Goal: Task Accomplishment & Management: Use online tool/utility

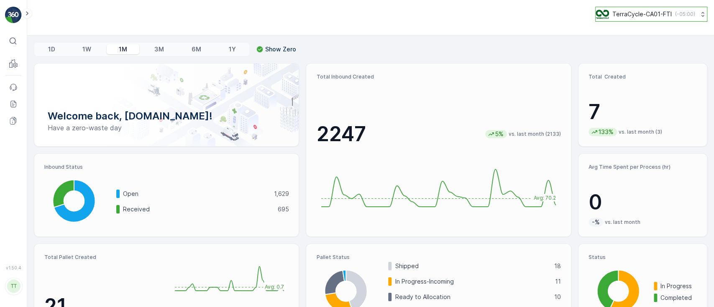
click at [647, 15] on p "TerraCycle-CA01-FTI" at bounding box center [641, 14] width 59 height 8
type input "de"
click at [639, 57] on span "Europe/[GEOGRAPHIC_DATA] (+02:00)" at bounding box center [647, 59] width 93 height 7
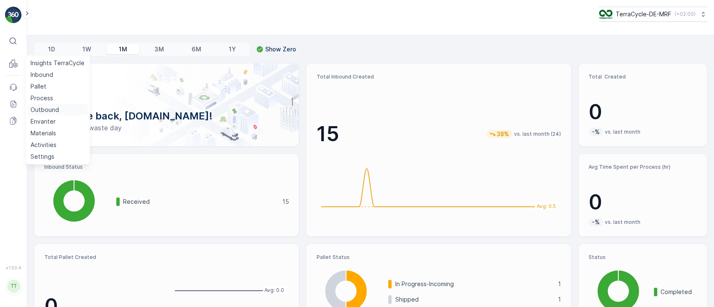
click at [39, 109] on p "Outbound" at bounding box center [45, 110] width 28 height 8
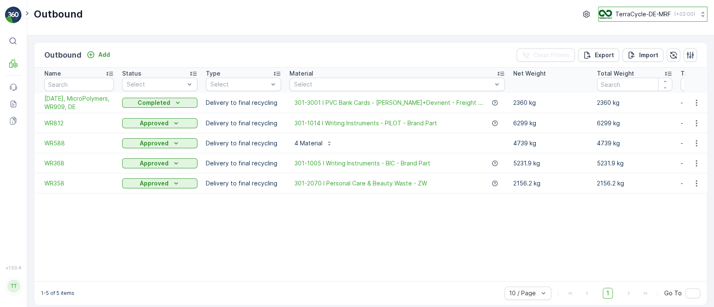
click at [639, 15] on p "TerraCycle-DE-MRF" at bounding box center [643, 14] width 56 height 8
type input "fr"
click at [630, 70] on span "TerraCycle-FR" at bounding box center [650, 70] width 93 height 8
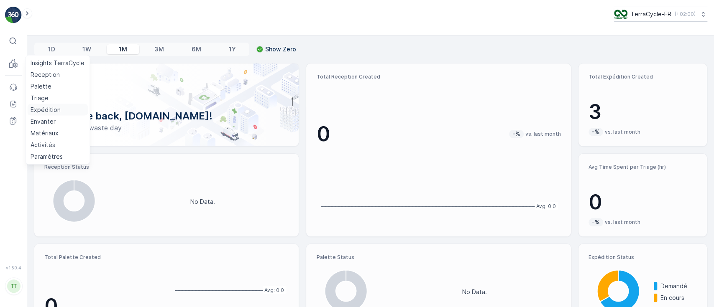
click at [41, 110] on p "Expédition" at bounding box center [46, 110] width 30 height 8
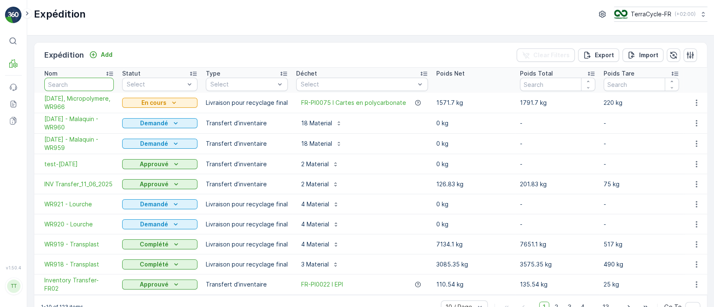
click at [70, 79] on input "text" at bounding box center [78, 84] width 69 height 13
type input "card"
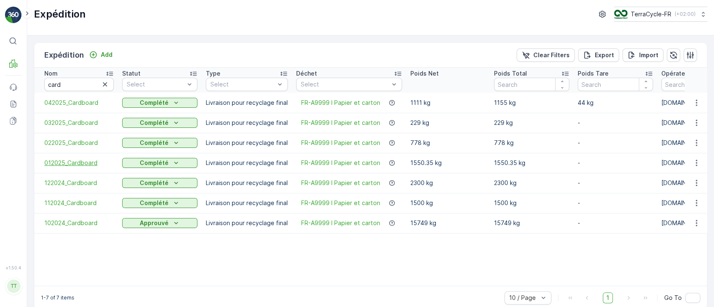
click at [61, 162] on span "012025_Cardboard" at bounding box center [78, 163] width 69 height 8
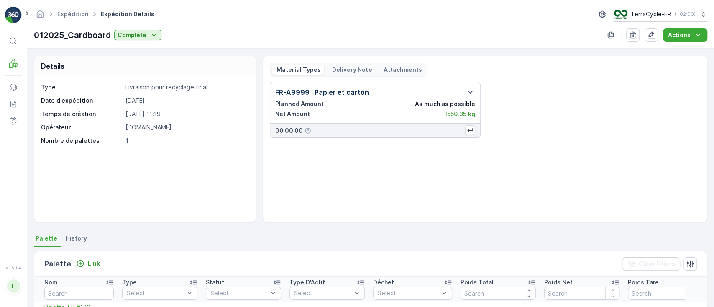
click at [342, 74] on div "Delivery Note" at bounding box center [352, 70] width 48 height 10
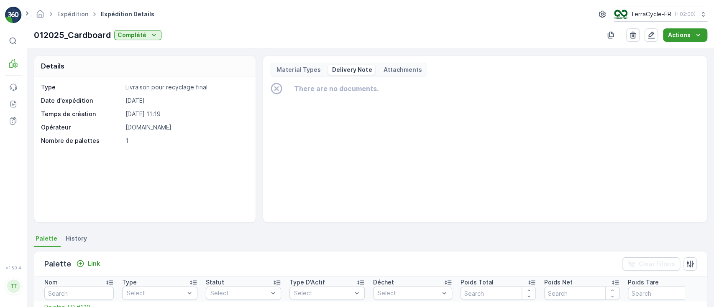
click at [692, 38] on div "Actions" at bounding box center [685, 35] width 34 height 8
click at [691, 49] on span "Create Delivery Note" at bounding box center [681, 51] width 60 height 8
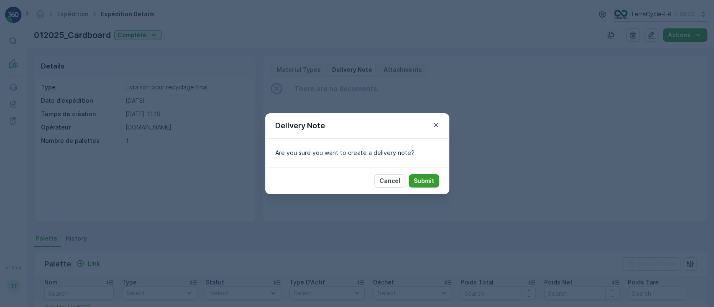
click at [430, 184] on p "Submit" at bounding box center [424, 181] width 20 height 8
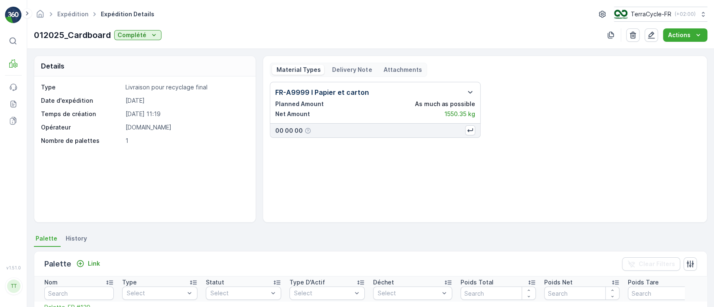
drag, startPoint x: 341, startPoint y: 67, endPoint x: 344, endPoint y: 71, distance: 5.1
click at [341, 67] on p "Delivery Note" at bounding box center [351, 70] width 41 height 8
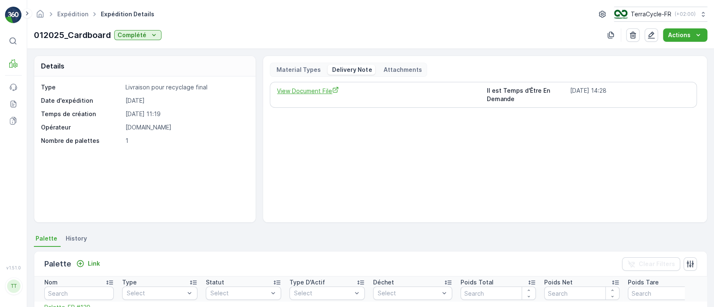
click at [300, 92] on span "View Document File" at bounding box center [378, 91] width 203 height 9
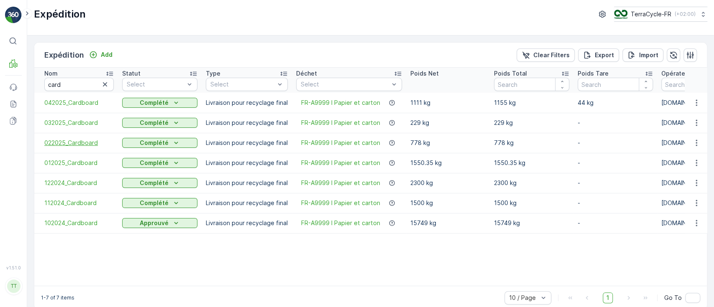
click at [69, 143] on span "022025_Cardboard" at bounding box center [78, 143] width 69 height 8
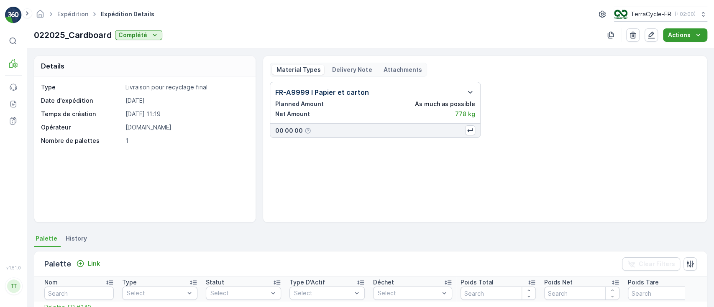
click at [680, 34] on p "Actions" at bounding box center [679, 35] width 23 height 8
click at [679, 54] on span "Create Delivery Note" at bounding box center [681, 51] width 60 height 8
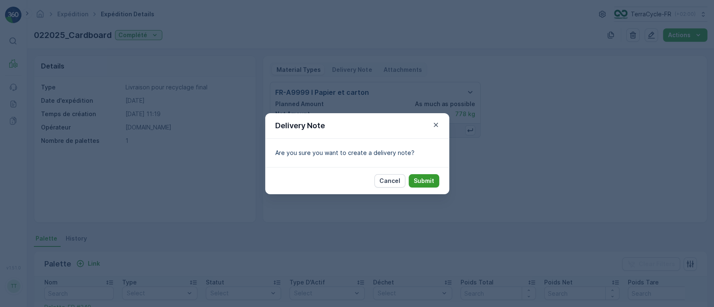
click at [420, 181] on p "Submit" at bounding box center [424, 181] width 20 height 8
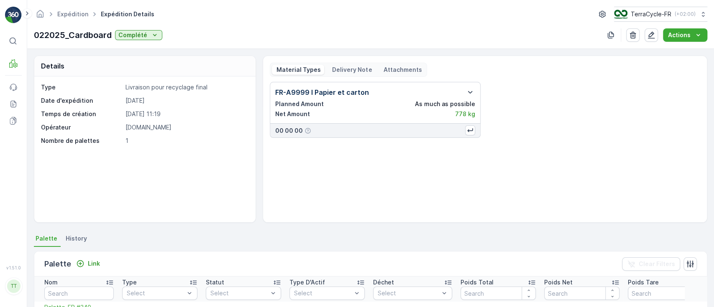
click at [348, 69] on p "Delivery Note" at bounding box center [351, 70] width 41 height 8
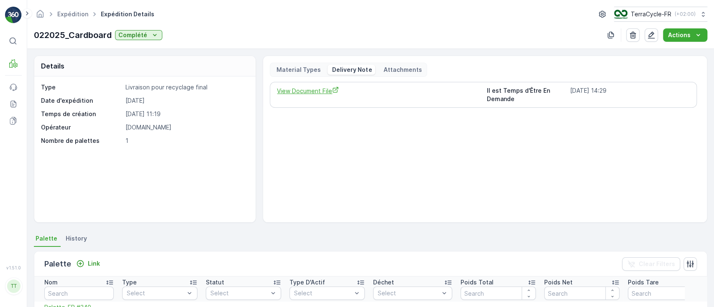
click at [305, 90] on span "View Document File" at bounding box center [378, 91] width 203 height 9
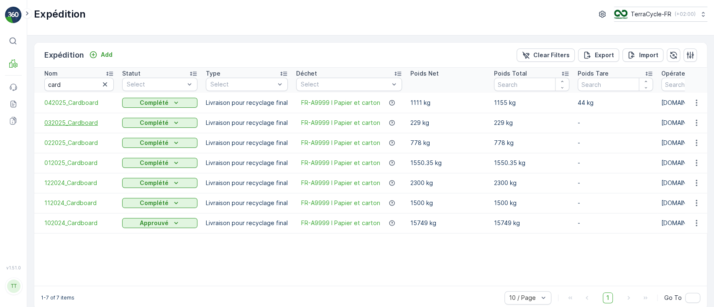
click at [61, 124] on span "032025_Cardboard" at bounding box center [78, 123] width 69 height 8
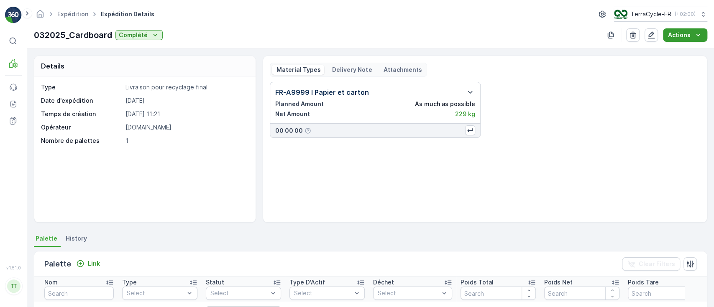
click at [679, 36] on p "Actions" at bounding box center [679, 35] width 23 height 8
click at [669, 50] on span "Create Delivery Note" at bounding box center [681, 51] width 60 height 8
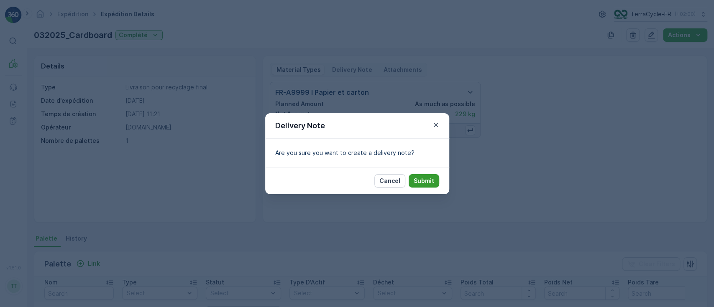
click at [428, 182] on p "Submit" at bounding box center [424, 181] width 20 height 8
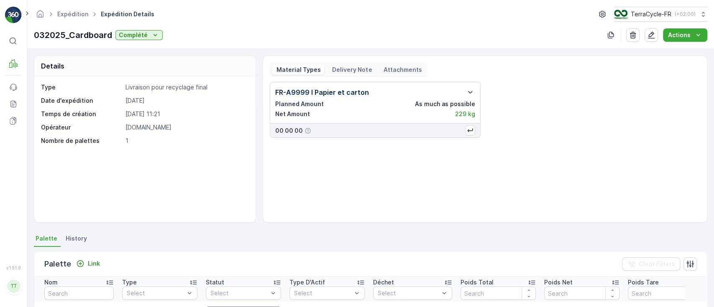
click at [346, 70] on p "Delivery Note" at bounding box center [351, 70] width 41 height 8
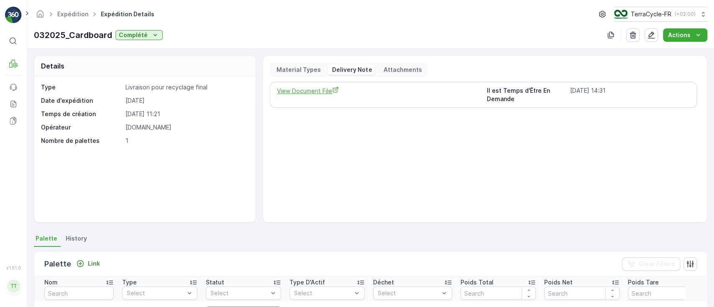
click at [297, 90] on span "View Document File" at bounding box center [378, 91] width 203 height 9
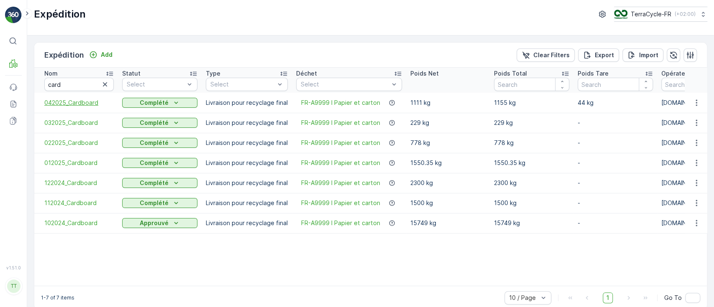
click at [86, 104] on span "042025_Cardboard" at bounding box center [78, 103] width 69 height 8
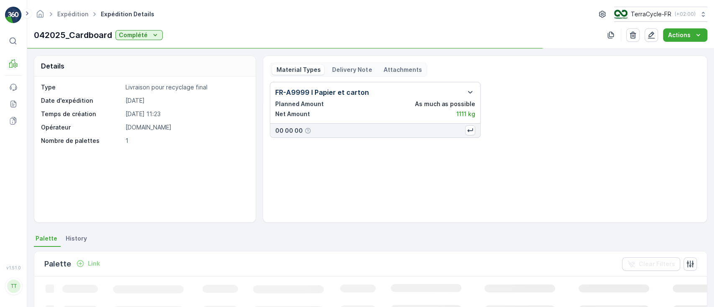
click at [345, 69] on p "Delivery Note" at bounding box center [351, 70] width 41 height 8
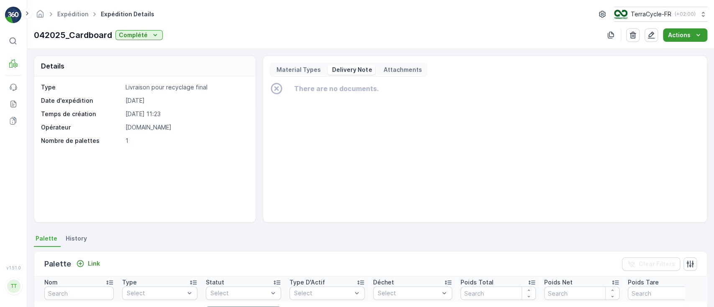
click at [689, 30] on button "Actions" at bounding box center [685, 34] width 44 height 13
click at [686, 51] on span "Create Delivery Note" at bounding box center [681, 51] width 60 height 8
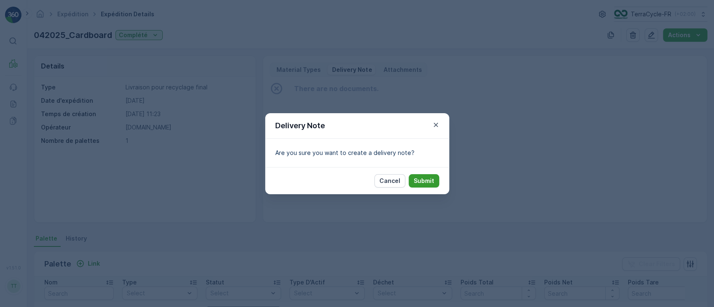
click at [426, 181] on p "Submit" at bounding box center [424, 181] width 20 height 8
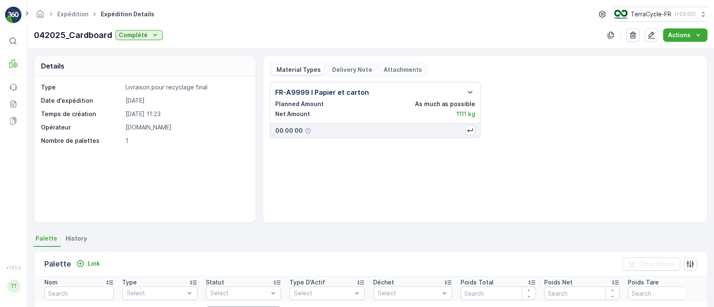
click at [345, 71] on p "Delivery Note" at bounding box center [351, 70] width 41 height 8
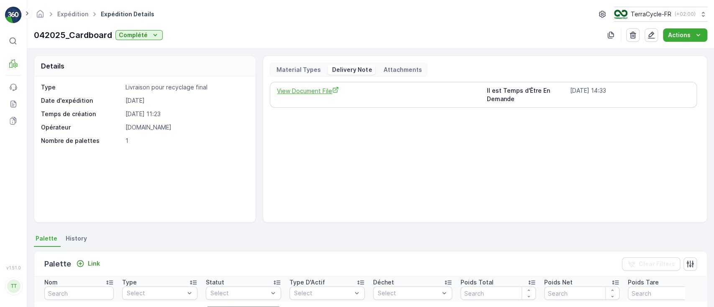
click at [316, 87] on span "View Document File" at bounding box center [378, 91] width 203 height 9
click at [657, 17] on p "TerraCycle-FR" at bounding box center [650, 14] width 41 height 8
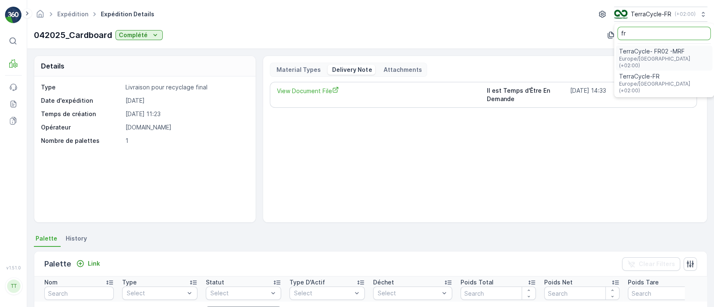
type input "fr"
click at [648, 56] on span "Europe/[GEOGRAPHIC_DATA] (+02:00)" at bounding box center [664, 62] width 90 height 13
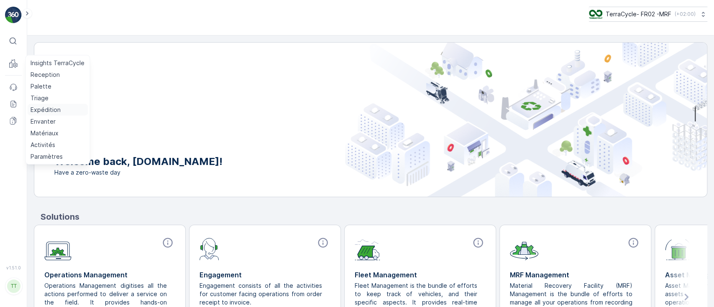
click at [47, 112] on p "Expédition" at bounding box center [46, 110] width 30 height 8
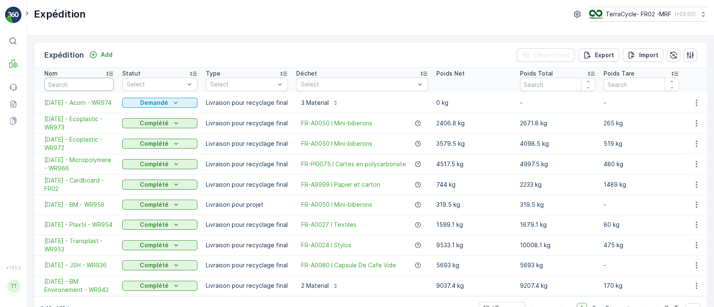
click at [81, 78] on input "text" at bounding box center [78, 84] width 69 height 13
type input "card"
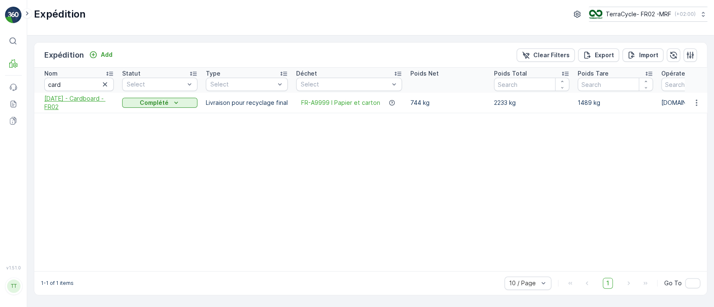
click at [80, 102] on span "30.06.2025 - Cardboard - FR02" at bounding box center [78, 103] width 69 height 17
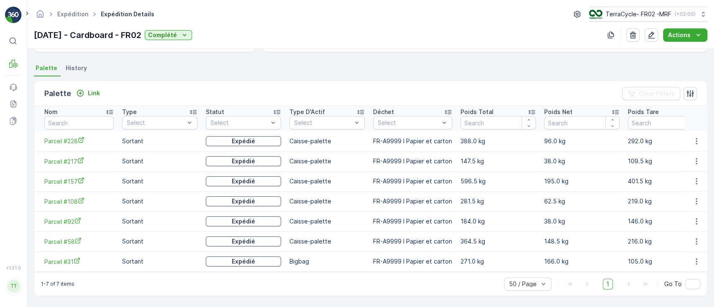
scroll to position [0, 23]
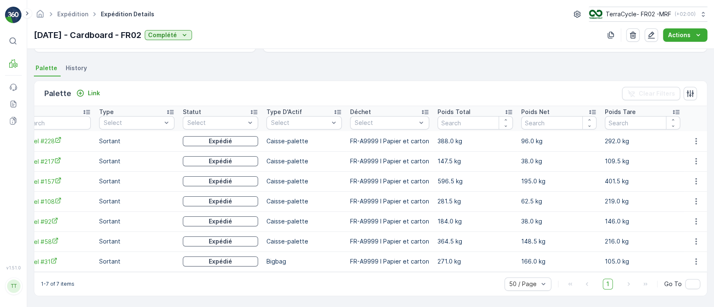
click at [116, 36] on p "30.06.2025 - Cardboard - FR02" at bounding box center [88, 35] width 108 height 13
copy p "30.06.2025 - Cardboard - FR02"
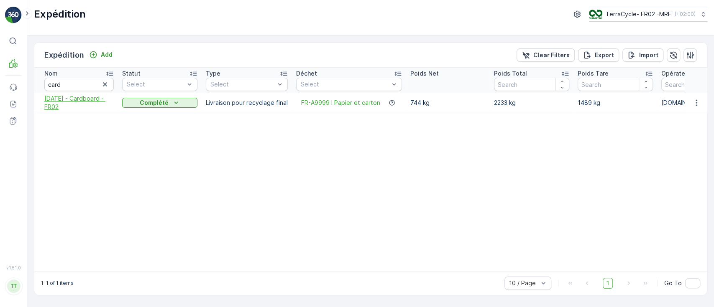
click at [92, 100] on span "30.06.2025 - Cardboard - FR02" at bounding box center [78, 103] width 69 height 17
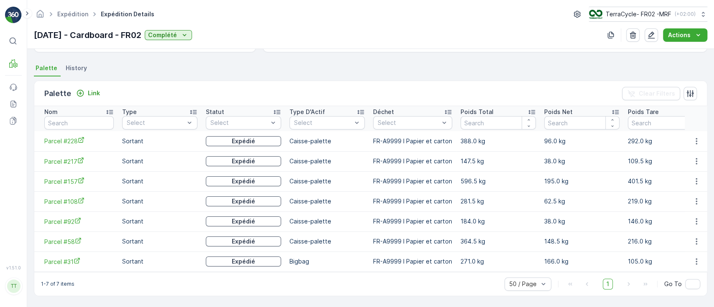
scroll to position [174, 0]
click at [622, 12] on p "TerraCycle- FR02 -MRF" at bounding box center [638, 14] width 66 height 8
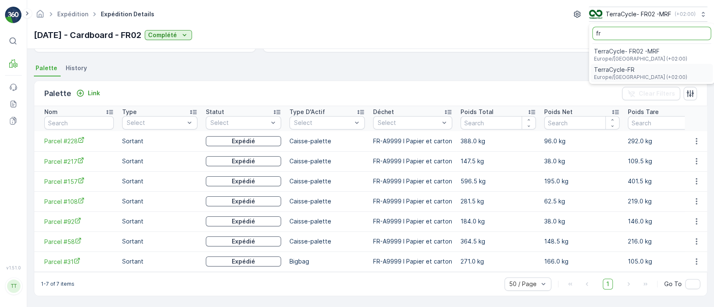
type input "fr"
click at [613, 70] on span "TerraCycle-FR" at bounding box center [640, 70] width 93 height 8
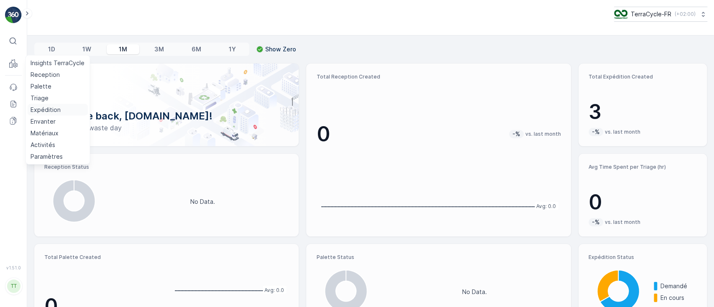
click at [40, 108] on p "Expédition" at bounding box center [46, 110] width 30 height 8
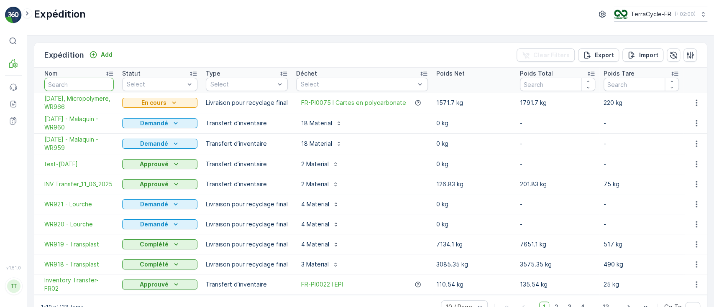
click at [76, 83] on input "text" at bounding box center [78, 84] width 69 height 13
type input "expedition"
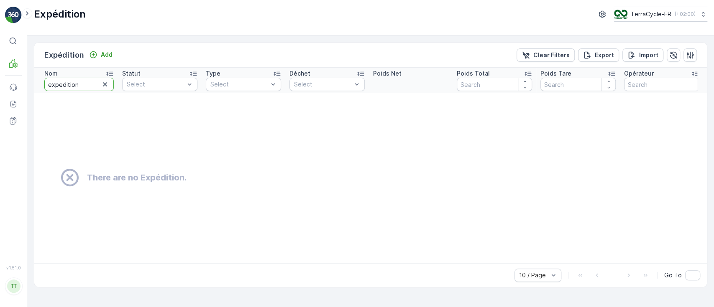
drag, startPoint x: 20, startPoint y: 77, endPoint x: 0, endPoint y: 85, distance: 21.6
click at [0, 85] on div "⌘B MRF Events Reports Documents v 1.51.0 TT [DOMAIN_NAME] [DOMAIN_NAME][EMAIL_A…" at bounding box center [357, 153] width 714 height 307
paste input "Expédition #1"
type input "Expédition #1"
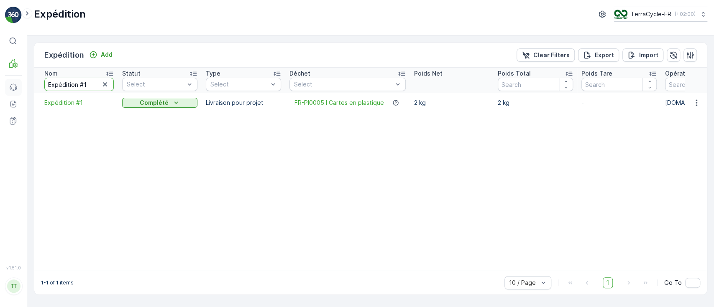
drag, startPoint x: 88, startPoint y: 85, endPoint x: 21, endPoint y: 86, distance: 66.9
click at [21, 86] on div "⌘B MRF Events Reports Documents v 1.51.0 TT [DOMAIN_NAME] [DOMAIN_NAME][EMAIL_A…" at bounding box center [357, 153] width 714 height 307
paste input "WR823 Transplast"
type input "WR823 Transplast"
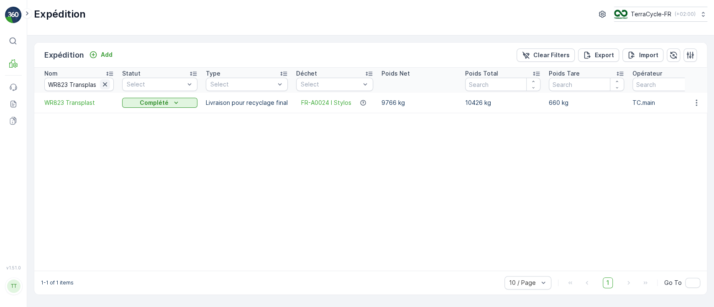
click at [104, 85] on icon "button" at bounding box center [105, 84] width 4 height 4
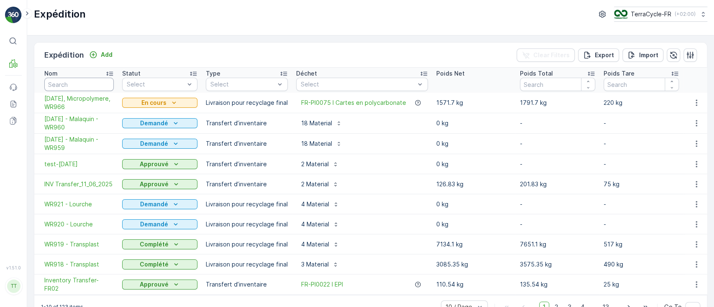
click at [101, 88] on input "text" at bounding box center [78, 84] width 69 height 13
type input "wr826"
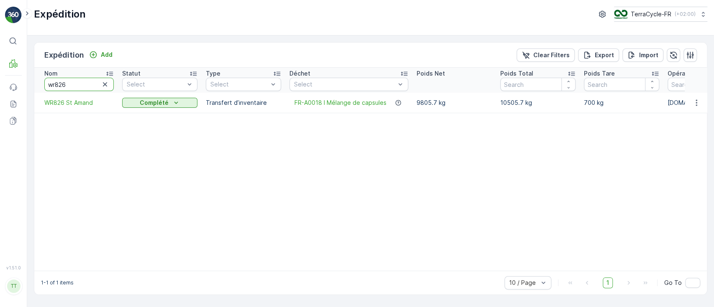
drag, startPoint x: 70, startPoint y: 83, endPoint x: 60, endPoint y: 83, distance: 10.0
click at [60, 83] on input "wr826" at bounding box center [78, 84] width 69 height 13
type input "wr844"
